Goal: Task Accomplishment & Management: Use online tool/utility

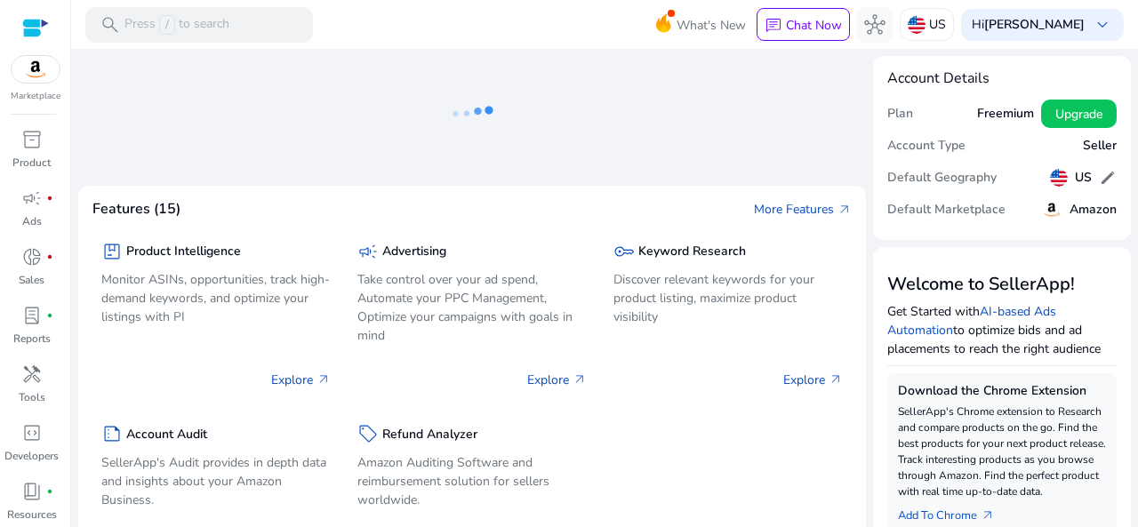
click at [1106, 388] on div "Download the Chrome Extension SellerApp's Chrome extension to Research and comp…" at bounding box center [1001, 454] width 229 height 162
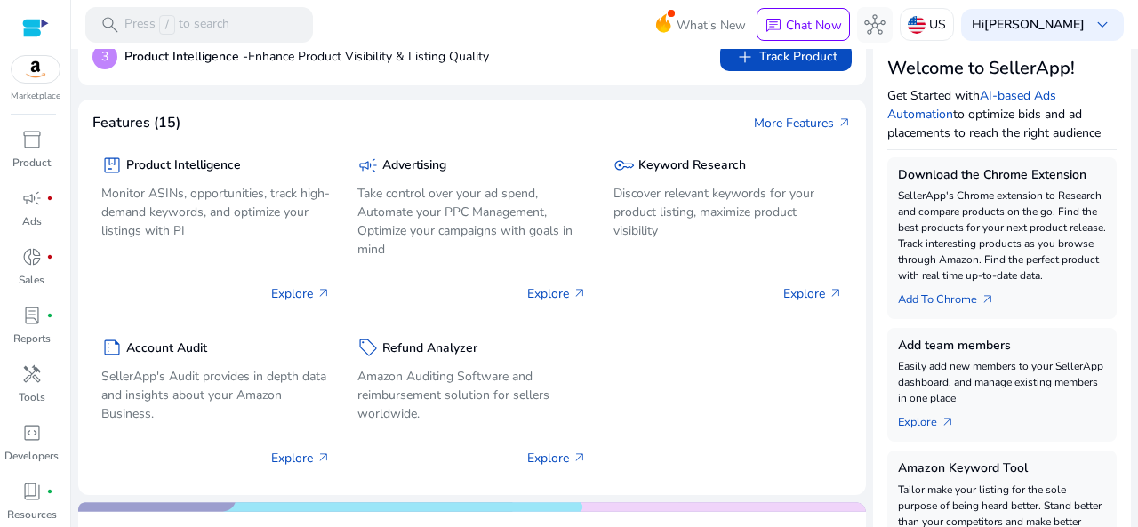
scroll to position [204, 0]
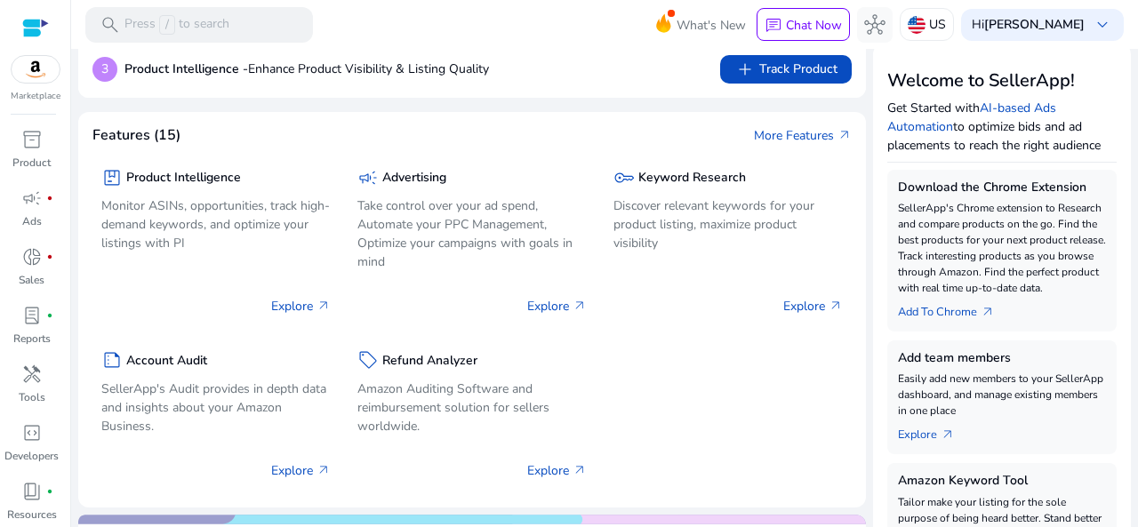
click at [962, 311] on link "Add To Chrome arrow_outward" at bounding box center [953, 308] width 111 height 25
click at [976, 254] on p "SellerApp's Chrome extension to Research and compare products on the go. Find t…" at bounding box center [1002, 248] width 208 height 96
click at [976, 263] on p "SellerApp's Chrome extension to Research and compare products on the go. Find t…" at bounding box center [1002, 248] width 208 height 96
click at [971, 265] on p "SellerApp's Chrome extension to Research and compare products on the go. Find t…" at bounding box center [1002, 248] width 208 height 96
click at [957, 311] on link "Add To Chrome arrow_outward" at bounding box center [953, 308] width 111 height 25
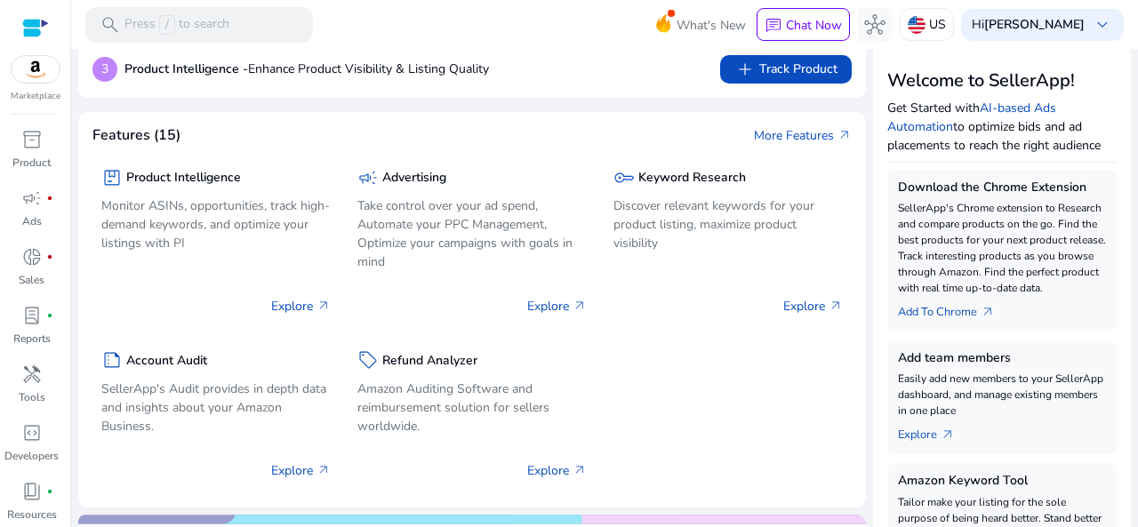
click at [942, 315] on link "Add To Chrome arrow_outward" at bounding box center [953, 308] width 111 height 25
click at [942, 313] on link "Add To Chrome arrow_outward" at bounding box center [953, 308] width 111 height 25
click at [949, 312] on link "Add To Chrome arrow_outward" at bounding box center [953, 308] width 111 height 25
click at [229, 36] on div "search Press / to search" at bounding box center [199, 25] width 228 height 36
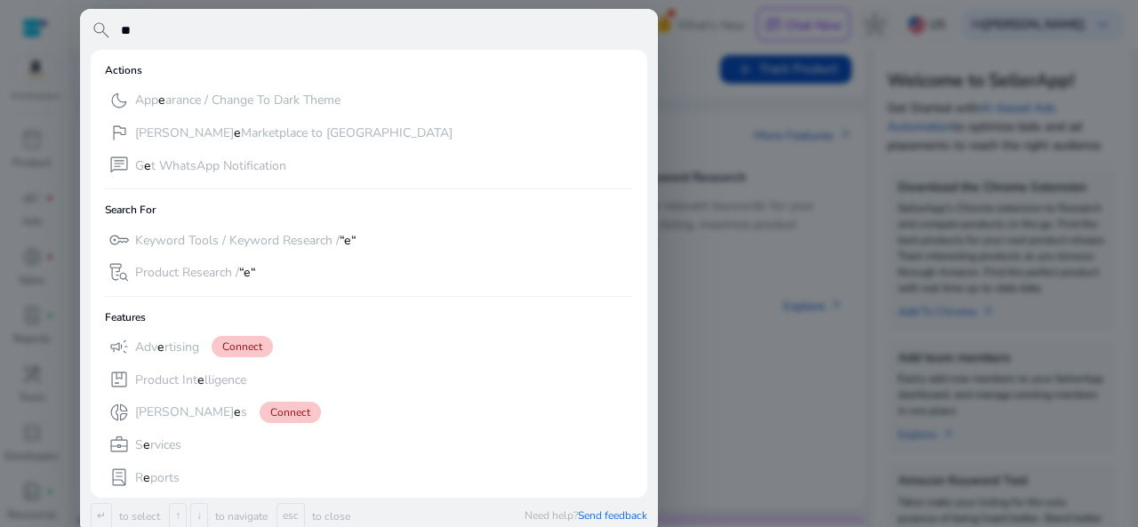
scroll to position [0, 0]
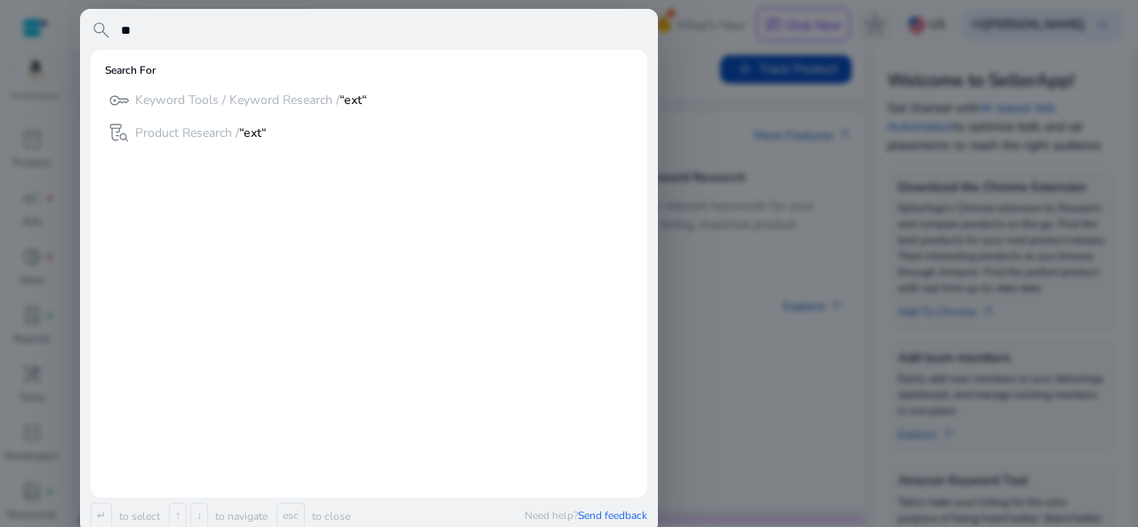
type input "*"
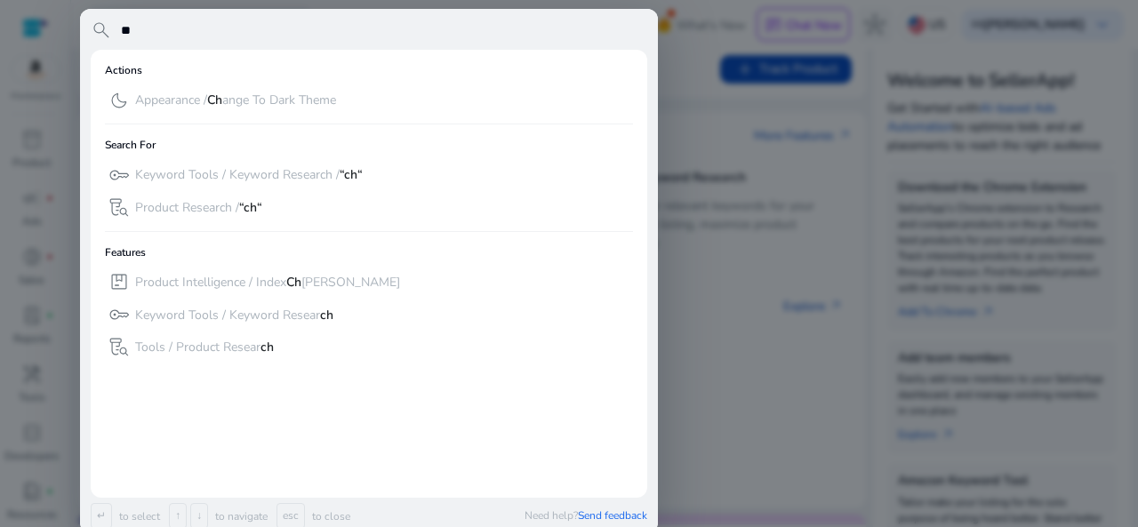
type input "*"
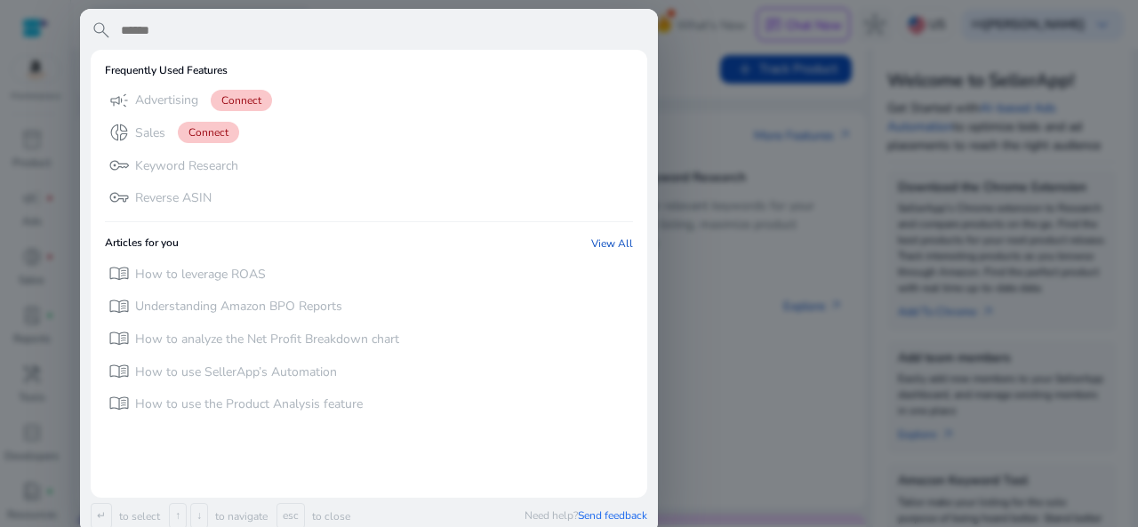
click at [748, 379] on div at bounding box center [569, 263] width 1138 height 527
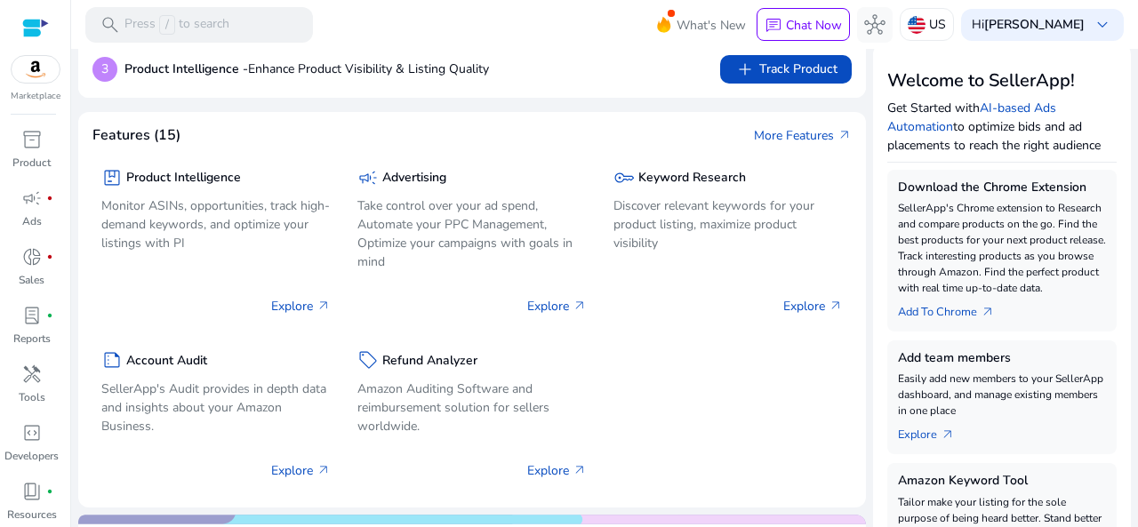
click at [954, 313] on link "Add To Chrome arrow_outward" at bounding box center [953, 308] width 111 height 25
click at [751, 477] on div "package Product Intelligence Monitor ASINs, opportunities, track high-demand ke…" at bounding box center [471, 319] width 759 height 349
click at [930, 315] on link "Add To Chrome arrow_outward" at bounding box center [953, 308] width 111 height 25
click at [934, 315] on link "Add To Chrome arrow_outward" at bounding box center [953, 308] width 111 height 25
click at [932, 312] on link "Add To Chrome arrow_outward" at bounding box center [953, 308] width 111 height 25
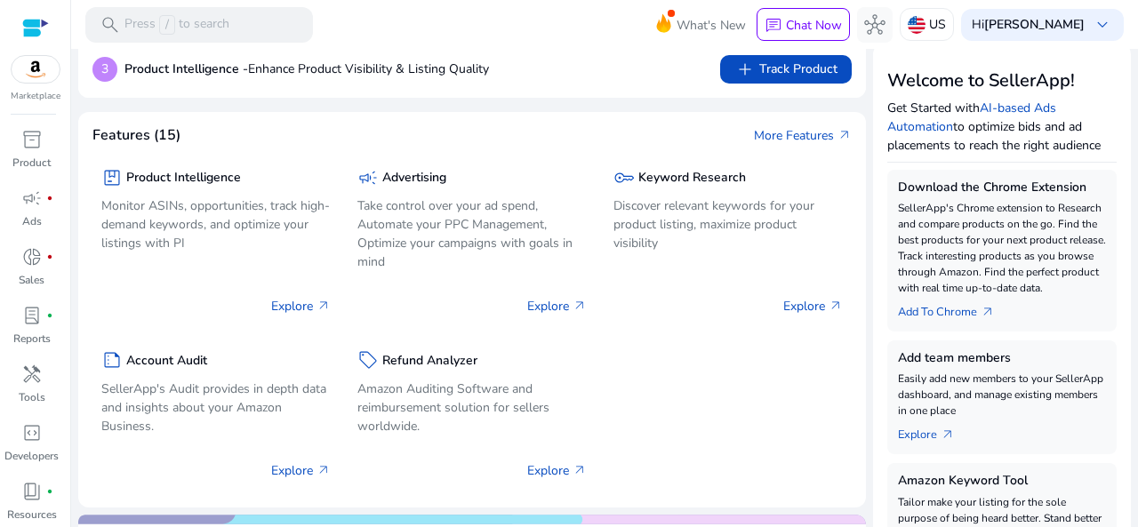
click at [942, 311] on link "Add To Chrome arrow_outward" at bounding box center [953, 308] width 111 height 25
click at [945, 297] on link "Add To Chrome arrow_outward" at bounding box center [953, 308] width 111 height 25
click at [944, 255] on p "SellerApp's Chrome extension to Research and compare products on the go. Find t…" at bounding box center [1002, 248] width 208 height 96
click at [937, 228] on p "SellerApp's Chrome extension to Research and compare products on the go. Find t…" at bounding box center [1002, 248] width 208 height 96
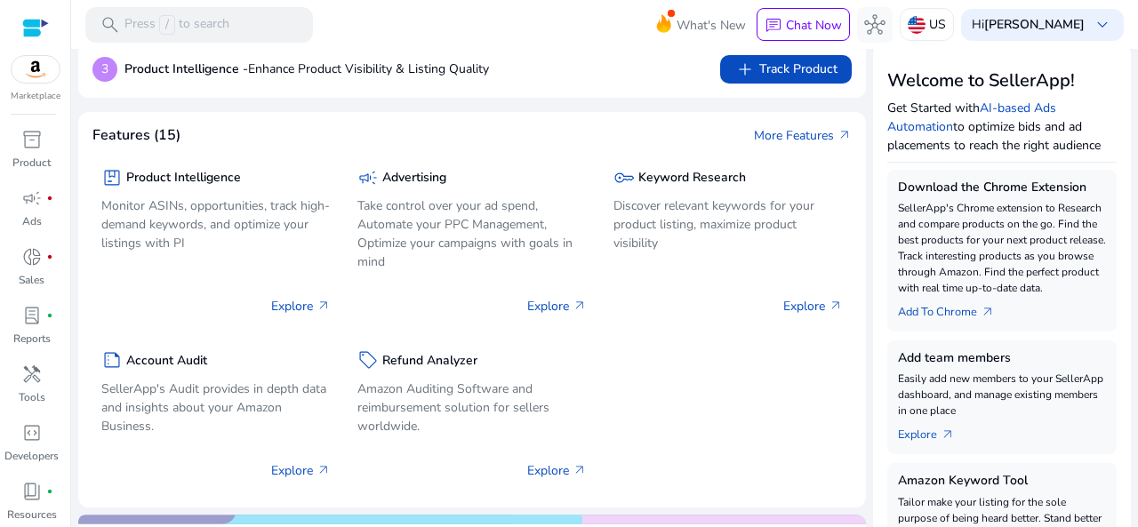
click at [948, 201] on p "SellerApp's Chrome extension to Research and compare products on the go. Find t…" at bounding box center [1002, 248] width 208 height 96
click at [209, 24] on p "Press / to search" at bounding box center [176, 25] width 105 height 20
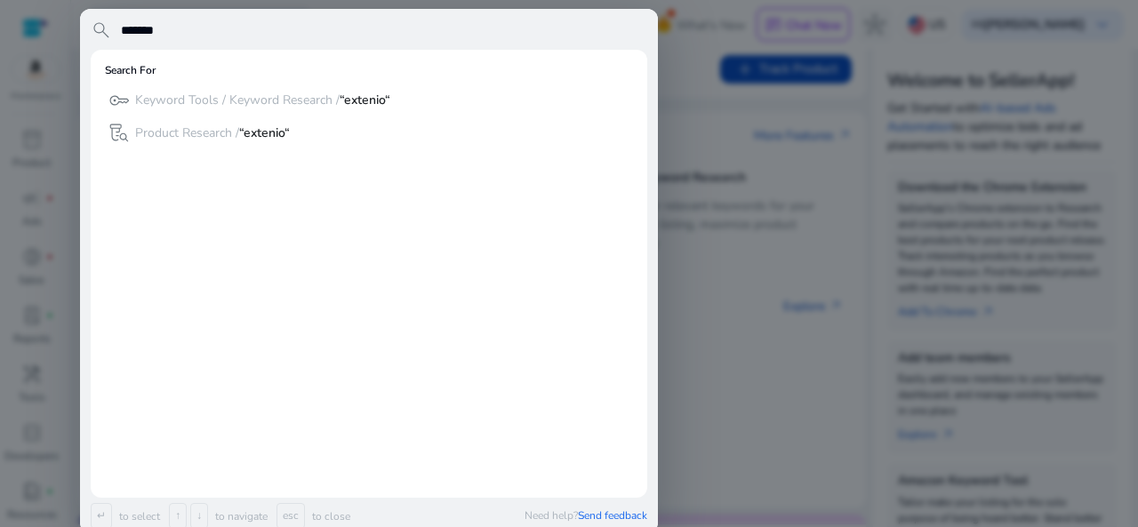
type input "********"
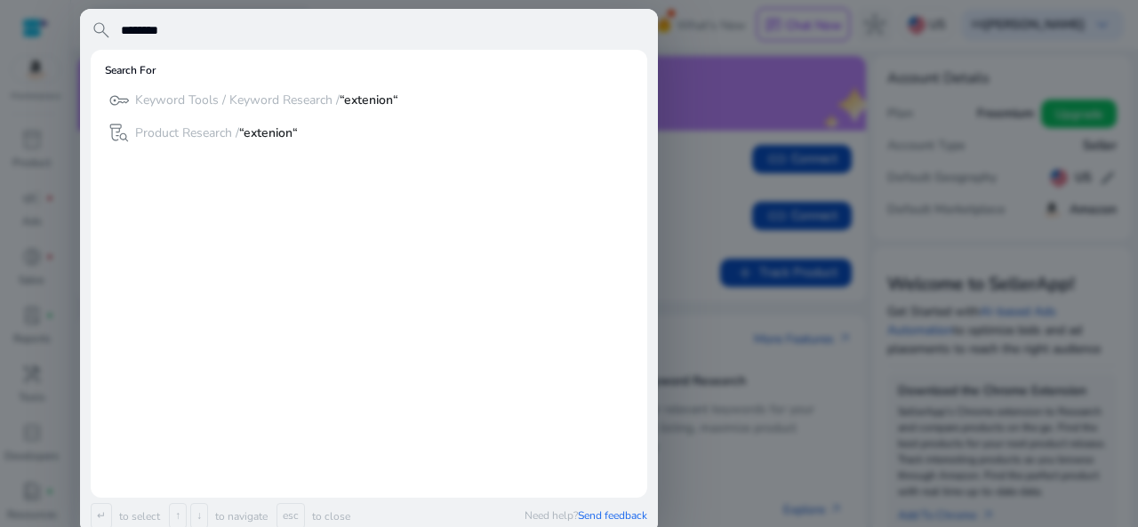
scroll to position [204, 0]
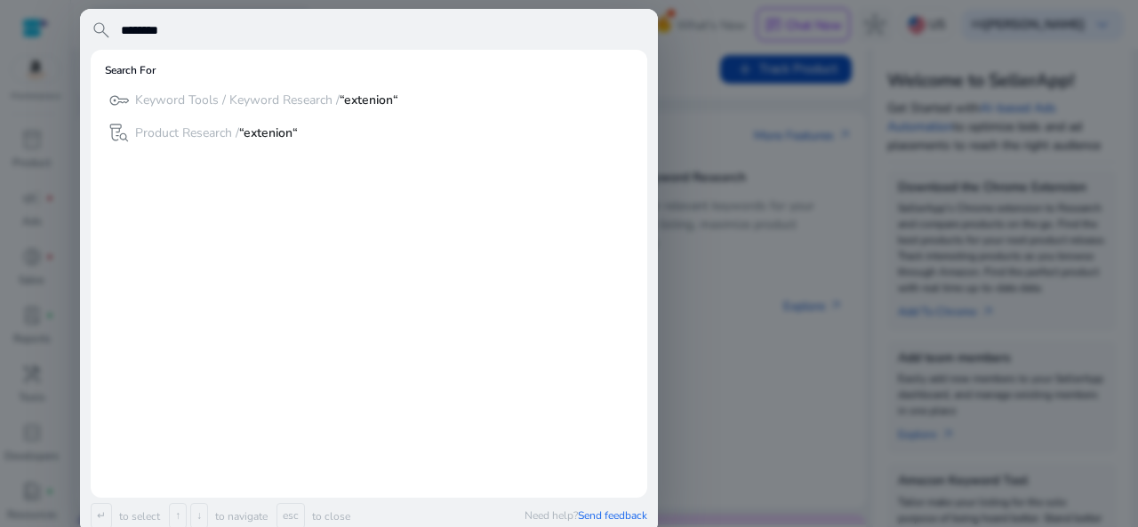
type input "********"
click at [698, 292] on div at bounding box center [569, 263] width 1138 height 527
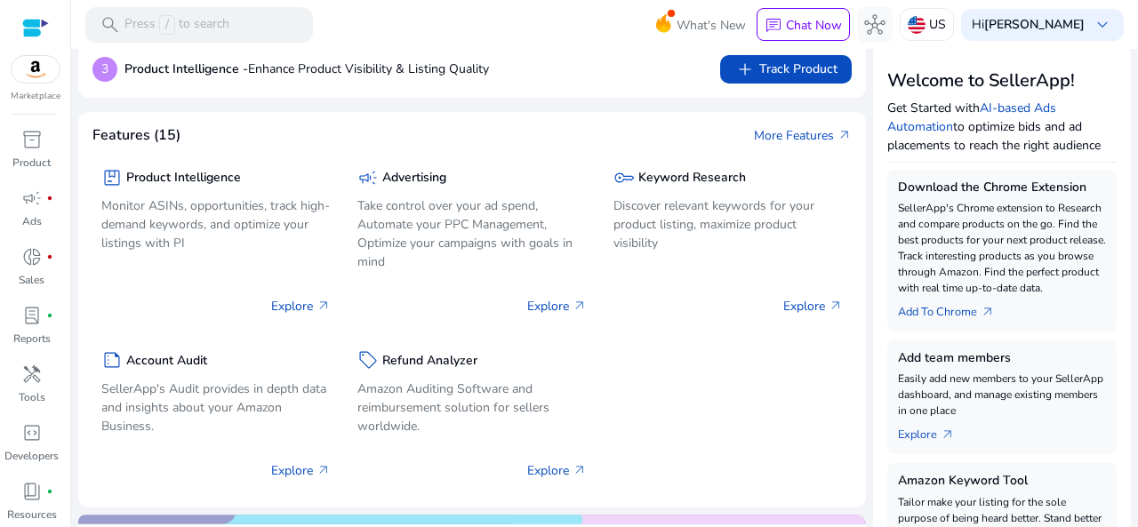
click at [718, 434] on div "package Product Intelligence Monitor ASINs, opportunities, track high-demand ke…" at bounding box center [471, 319] width 759 height 349
click at [964, 308] on link "Add To Chrome arrow_outward" at bounding box center [953, 308] width 111 height 25
click at [983, 311] on span "arrow_outward" at bounding box center [988, 312] width 14 height 14
click at [958, 314] on link "Add To Chrome arrow_outward" at bounding box center [953, 308] width 111 height 25
click at [945, 313] on link "Add To Chrome arrow_outward" at bounding box center [953, 308] width 111 height 25
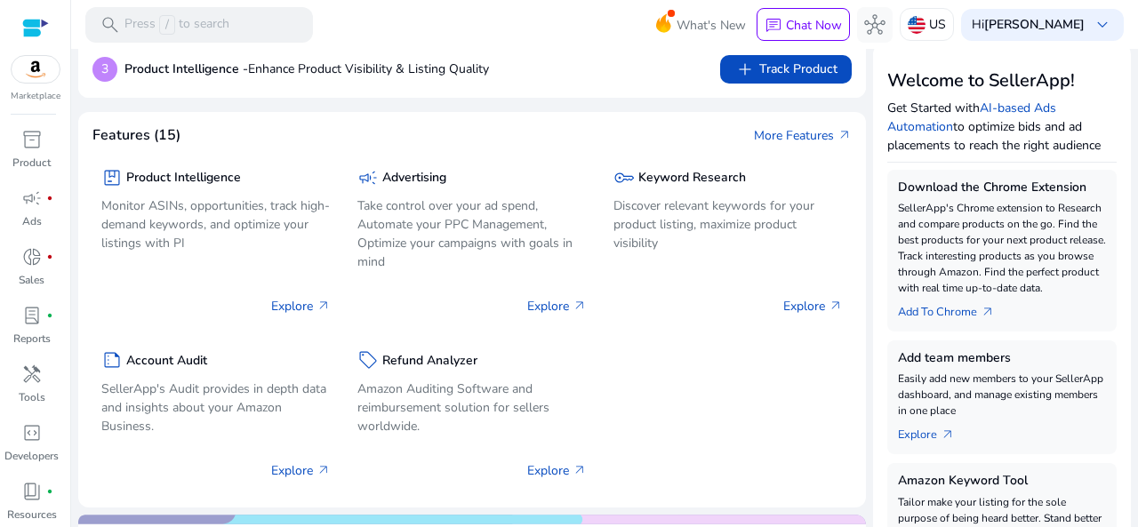
click at [928, 315] on link "Add To Chrome arrow_outward" at bounding box center [953, 308] width 111 height 25
click at [926, 318] on link "Add To Chrome arrow_outward" at bounding box center [953, 308] width 111 height 25
click at [928, 315] on link "Add To Chrome arrow_outward" at bounding box center [953, 308] width 111 height 25
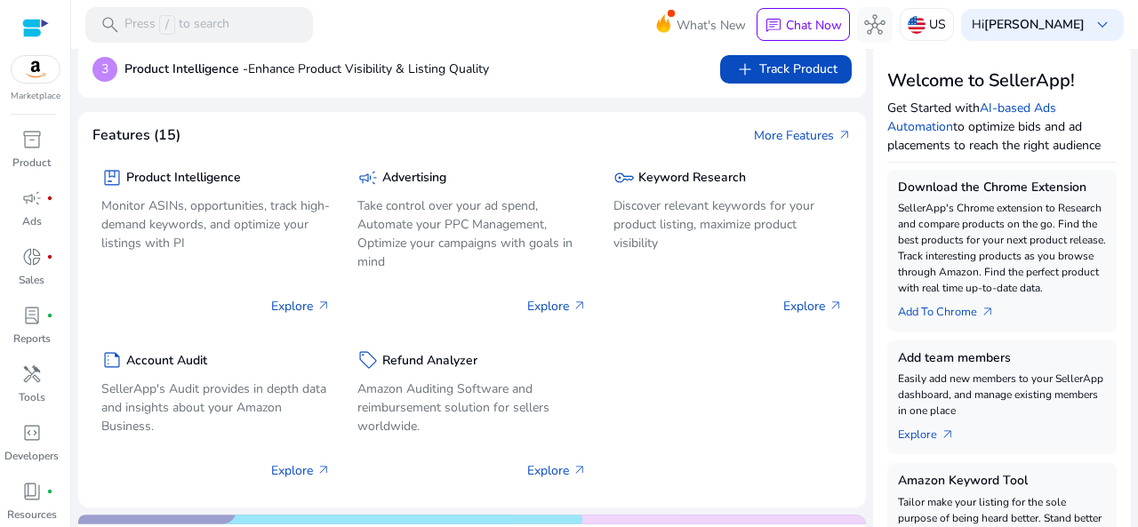
click at [928, 317] on link "Add To Chrome arrow_outward" at bounding box center [953, 308] width 111 height 25
click at [928, 311] on link "Add To Chrome arrow_outward" at bounding box center [953, 308] width 111 height 25
click at [934, 311] on link "Add To Chrome arrow_outward" at bounding box center [953, 308] width 111 height 25
